Goal: Information Seeking & Learning: Learn about a topic

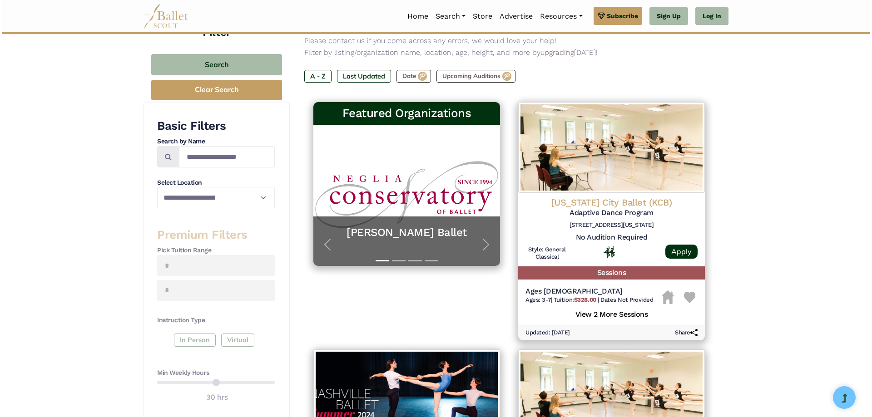
scroll to position [91, 0]
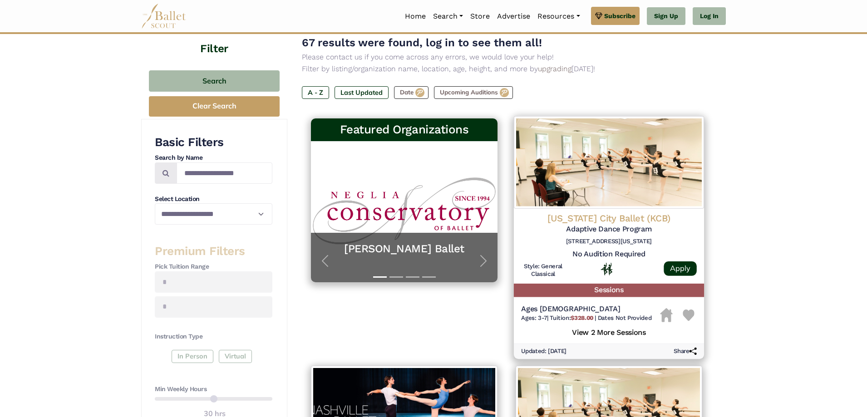
click at [589, 311] on h5 "Ages [DEMOGRAPHIC_DATA]" at bounding box center [586, 310] width 130 height 10
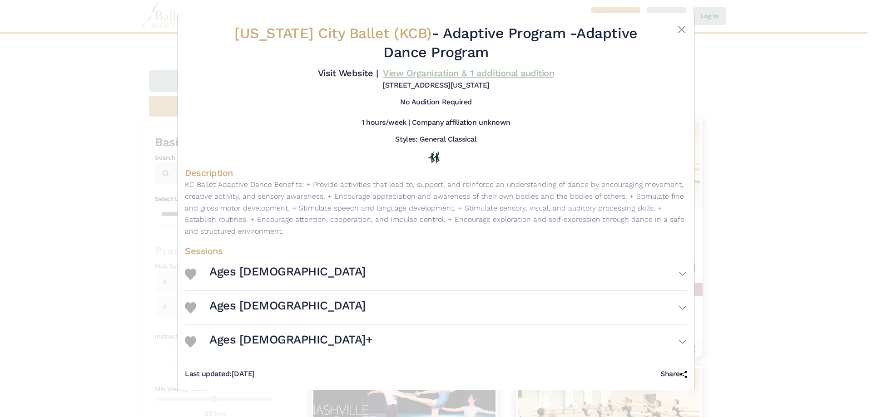
click at [467, 74] on link "View Organization & 1 additional audition" at bounding box center [468, 73] width 171 height 11
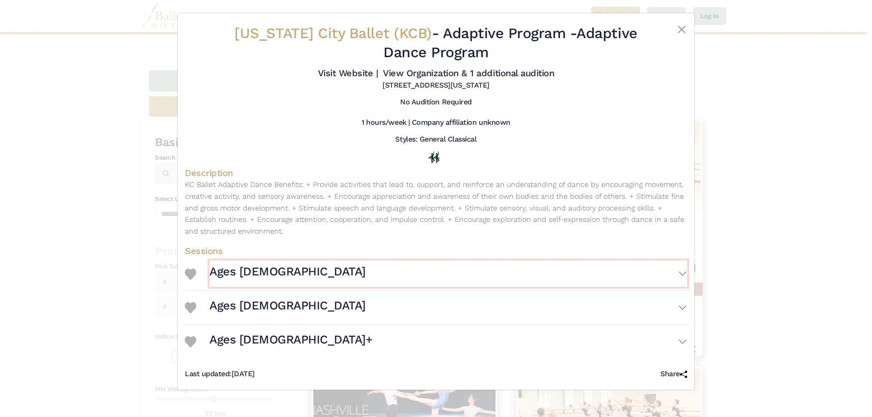
click at [683, 274] on button "Ages [DEMOGRAPHIC_DATA]" at bounding box center [448, 274] width 478 height 26
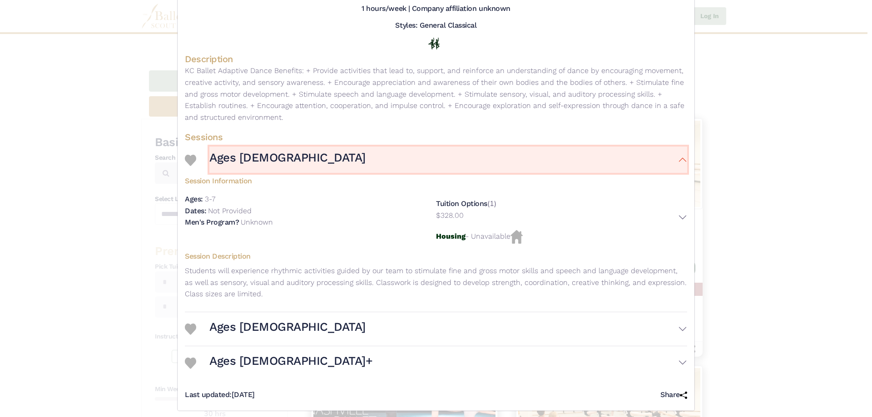
scroll to position [121, 0]
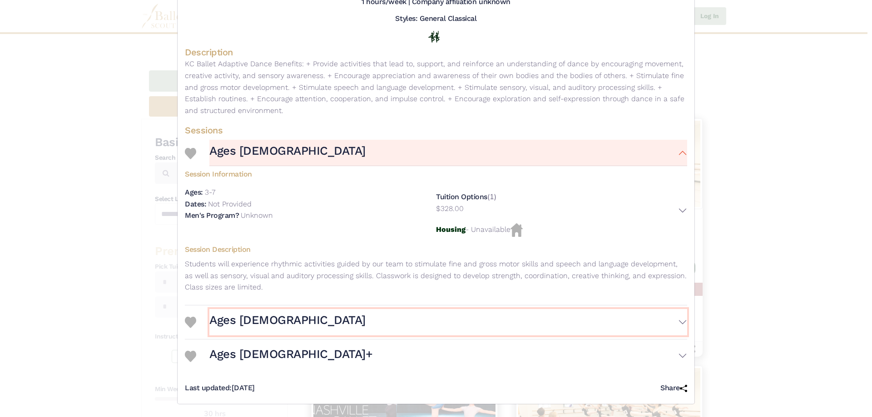
click at [674, 319] on button "Ages 8-13" at bounding box center [448, 322] width 478 height 26
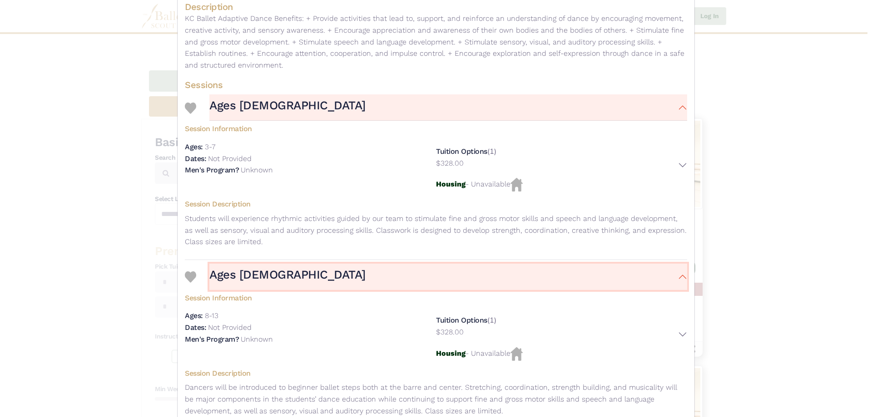
scroll to position [256, 0]
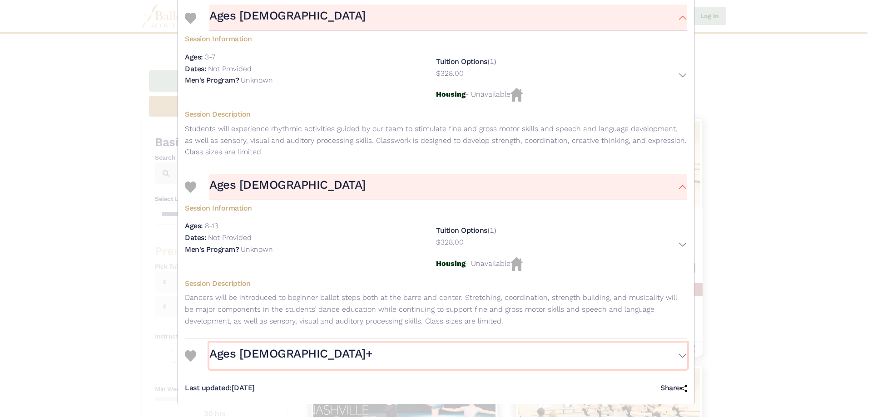
click at [682, 353] on button "Ages 14+" at bounding box center [448, 356] width 478 height 26
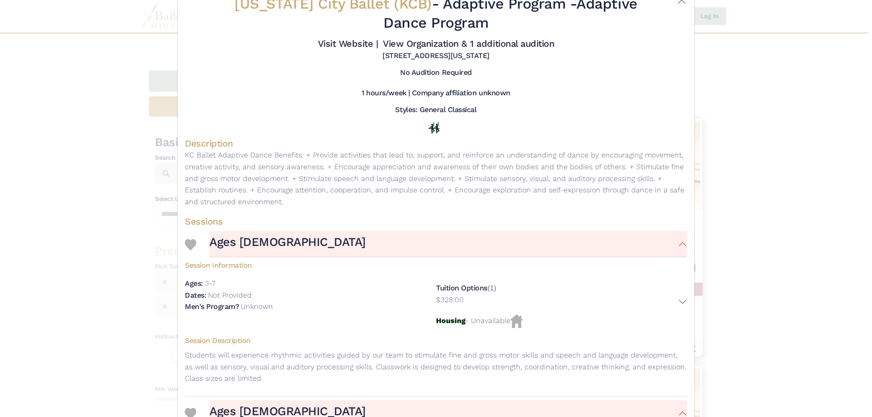
scroll to position [45, 0]
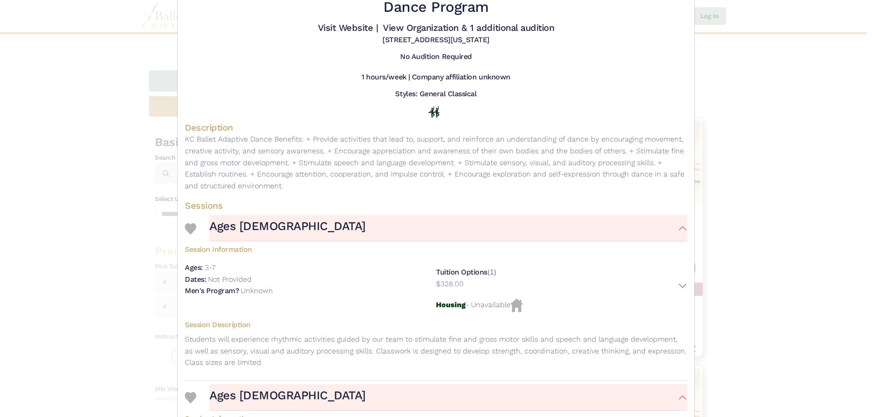
click at [485, 163] on p "KC Ballet Adaptive Dance Benefits: + Provide activities that lead to, support, …" at bounding box center [436, 162] width 502 height 58
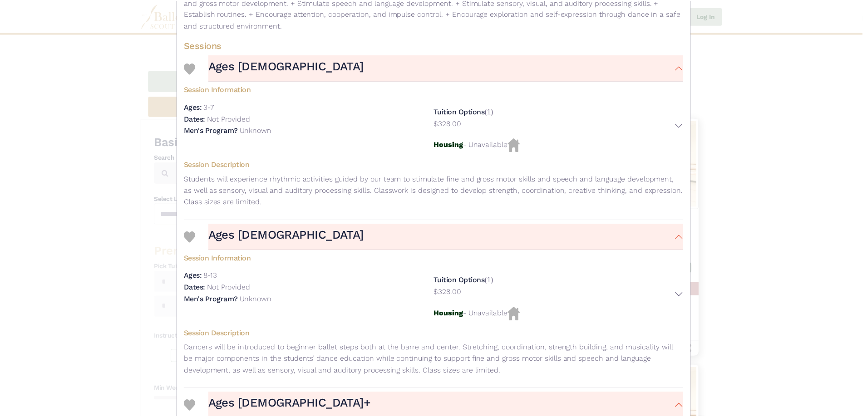
scroll to position [318, 0]
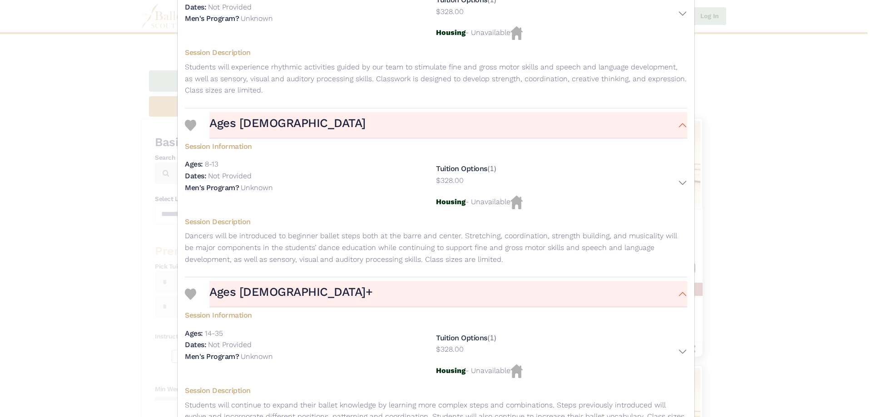
click at [727, 82] on div "Kansas City Ballet (KCB) - Adaptive Program - Adaptive Dance Program Visit Webs…" at bounding box center [436, 208] width 872 height 417
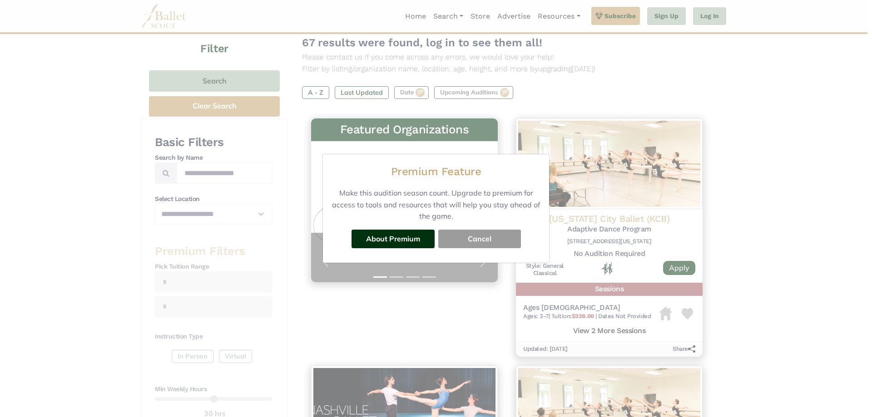
click at [476, 233] on button "Cancel" at bounding box center [479, 239] width 83 height 18
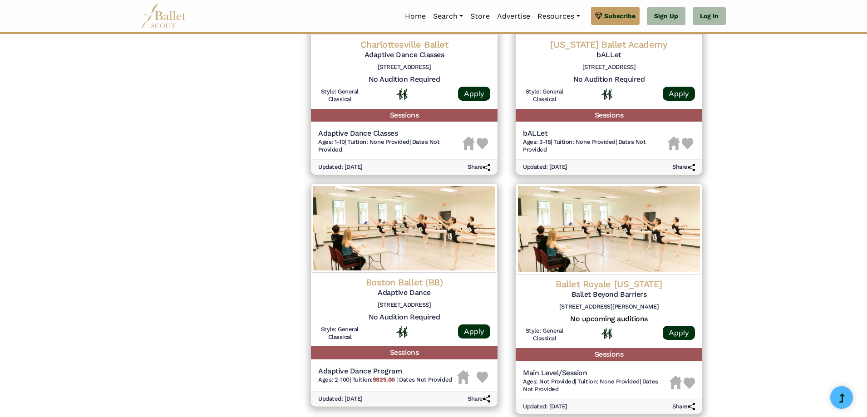
scroll to position [772, 0]
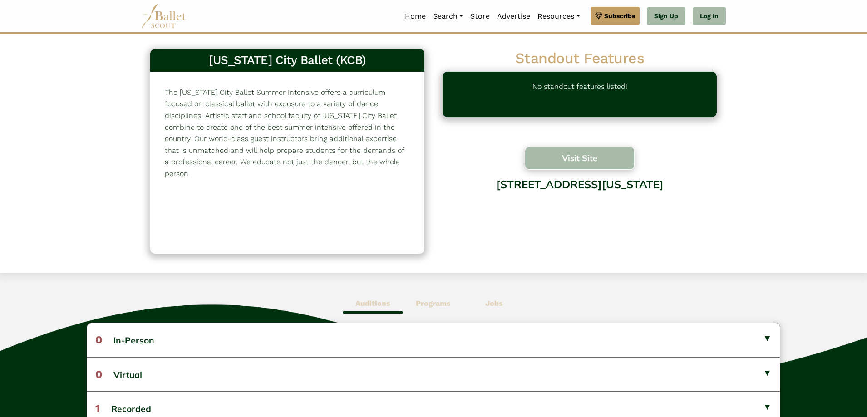
click at [535, 158] on button "Visit Site" at bounding box center [580, 158] width 110 height 23
